Goal: Transaction & Acquisition: Book appointment/travel/reservation

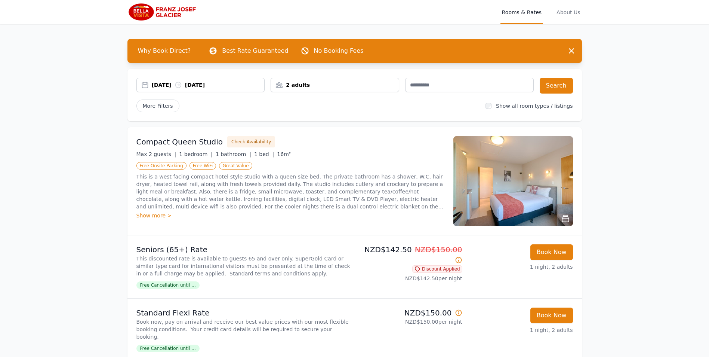
click at [179, 86] on div "08 Sep 2025 09 Sep 2025" at bounding box center [208, 84] width 113 height 7
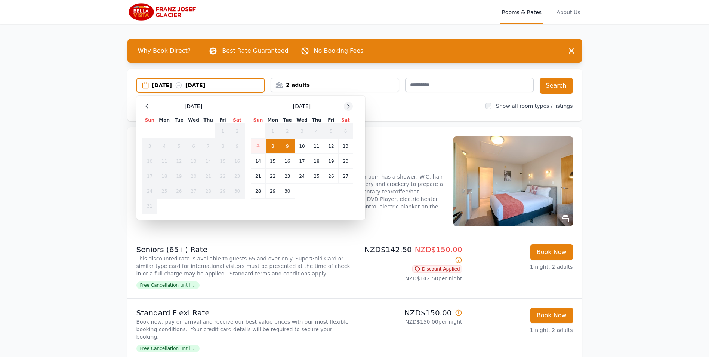
click at [349, 107] on icon at bounding box center [348, 106] width 6 height 6
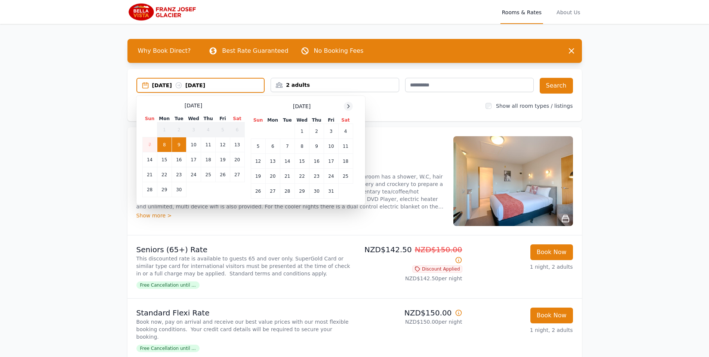
click at [349, 107] on icon at bounding box center [349, 105] width 2 height 3
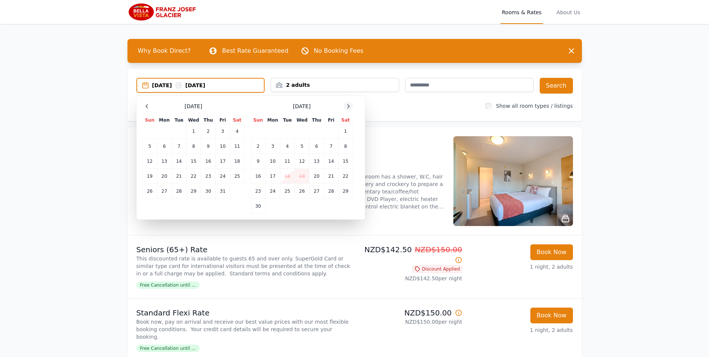
click at [349, 107] on icon at bounding box center [349, 105] width 2 height 3
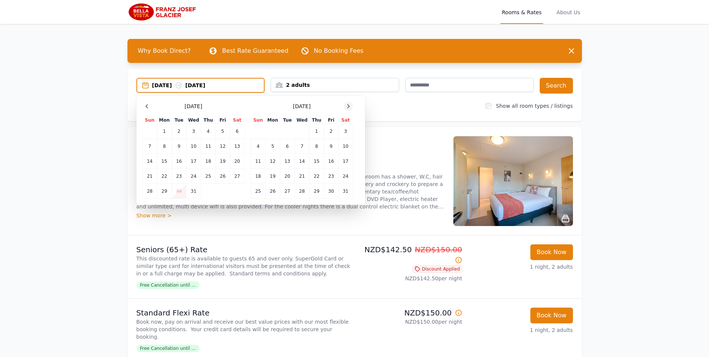
click at [349, 107] on icon at bounding box center [349, 105] width 2 height 3
click at [331, 131] on td "6" at bounding box center [331, 131] width 14 height 15
click at [273, 142] on td "9" at bounding box center [272, 146] width 15 height 15
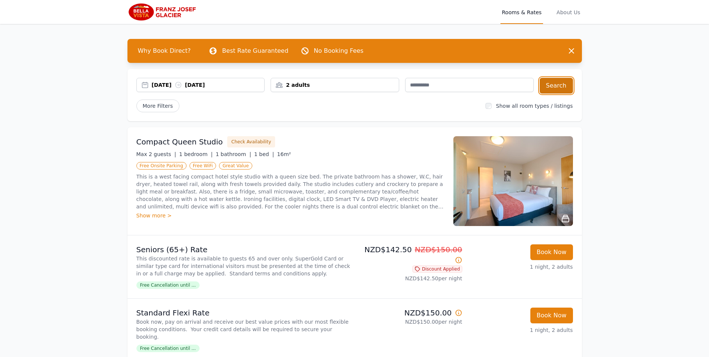
click at [549, 86] on button "Search" at bounding box center [556, 86] width 33 height 16
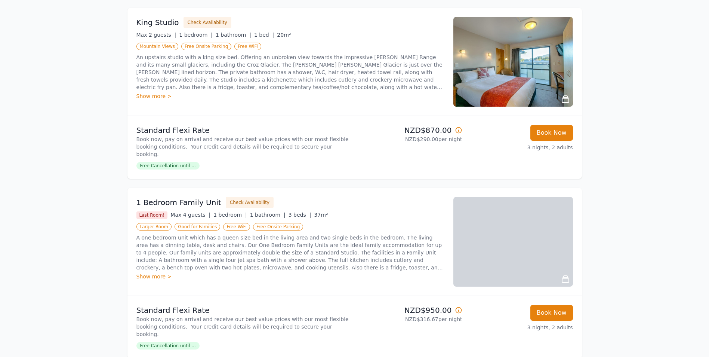
scroll to position [336, 0]
